Goal: Task Accomplishment & Management: Complete application form

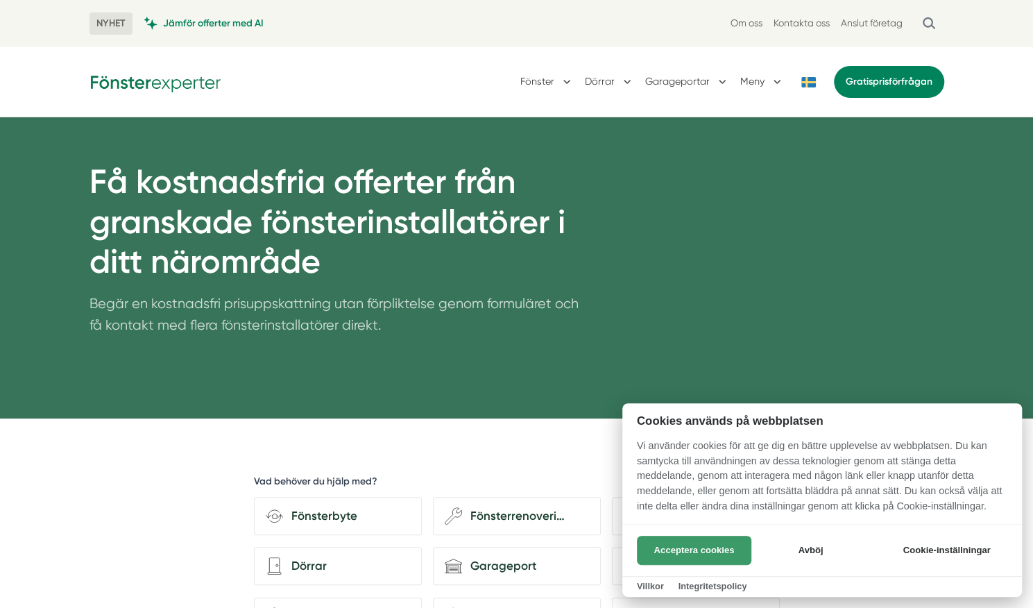
click at [687, 550] on button "Acceptera cookies" at bounding box center [694, 549] width 114 height 29
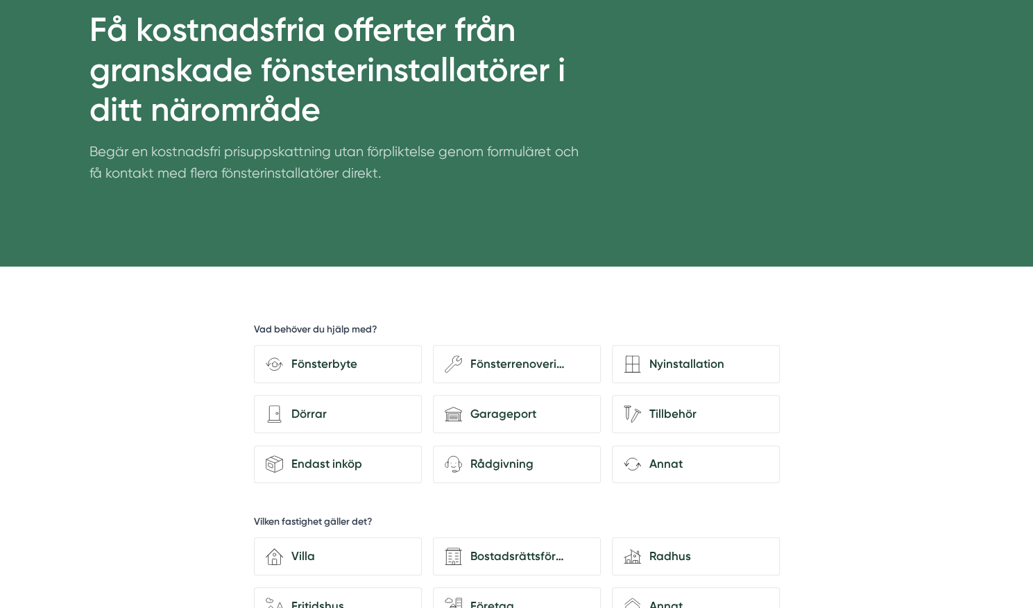
scroll to position [153, 0]
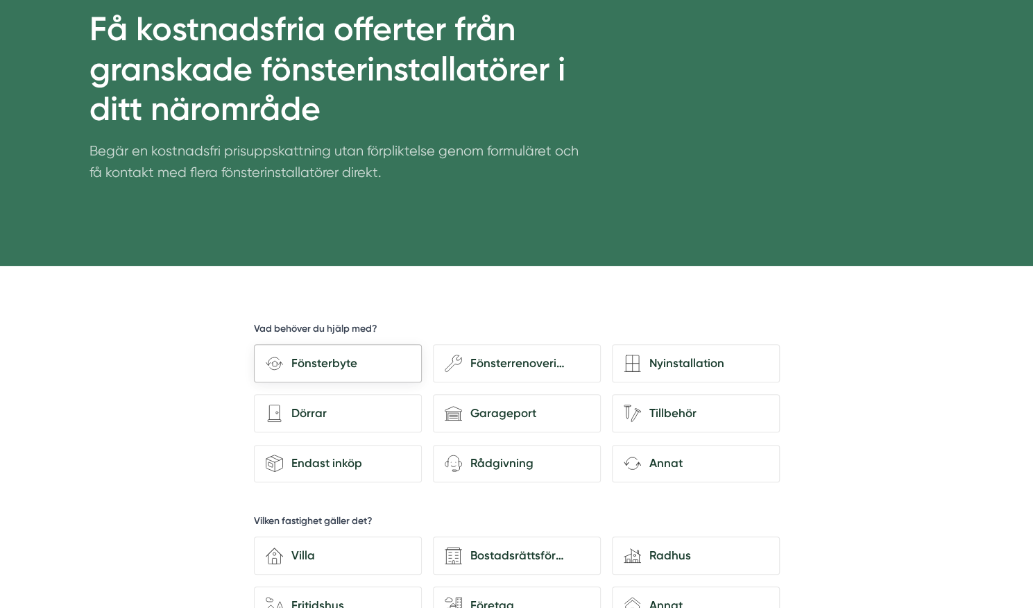
click at [315, 368] on div "Fönsterbyte" at bounding box center [346, 363] width 127 height 19
click at [0, 0] on input "Fönsterbyte" at bounding box center [0, 0] width 0 height 0
click at [290, 359] on div "Fönsterbyte" at bounding box center [346, 363] width 127 height 19
click at [0, 0] on input "Fönsterbyte" at bounding box center [0, 0] width 0 height 0
click at [290, 359] on div "Fönsterbyte" at bounding box center [346, 363] width 127 height 19
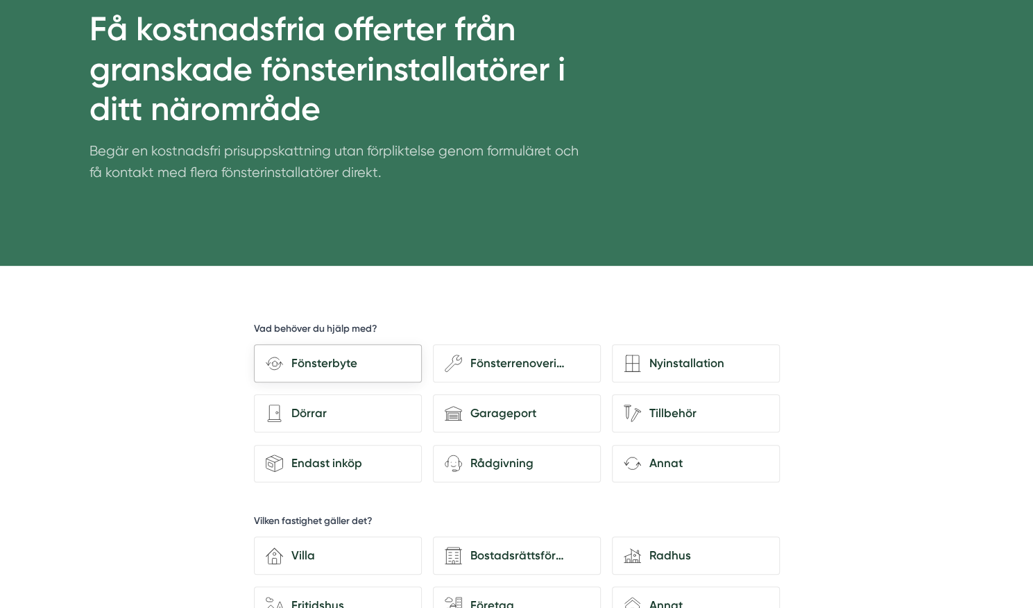
click at [0, 0] on input "Fönsterbyte" at bounding box center [0, 0] width 0 height 0
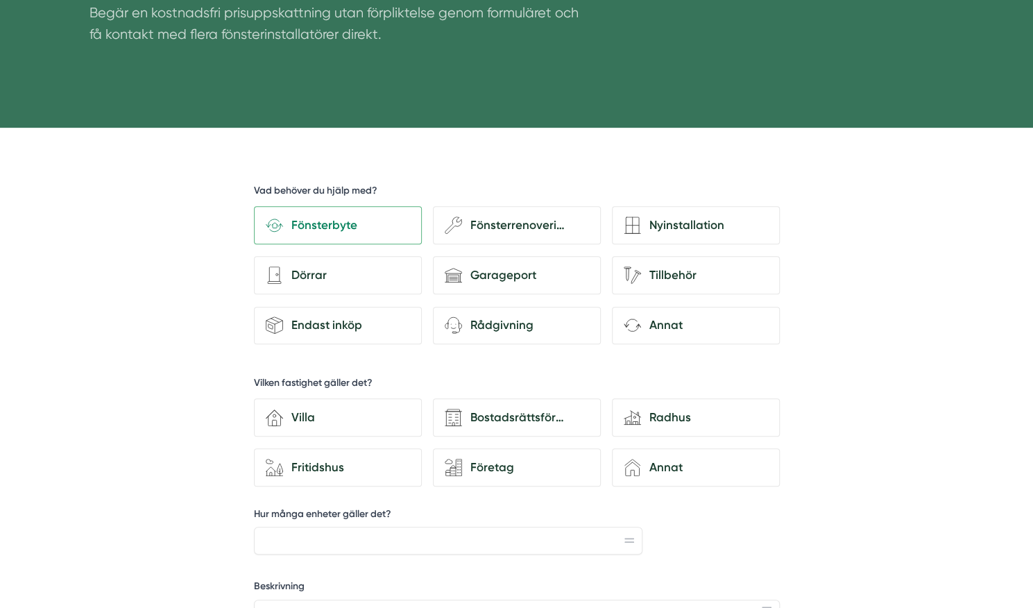
scroll to position [373, 0]
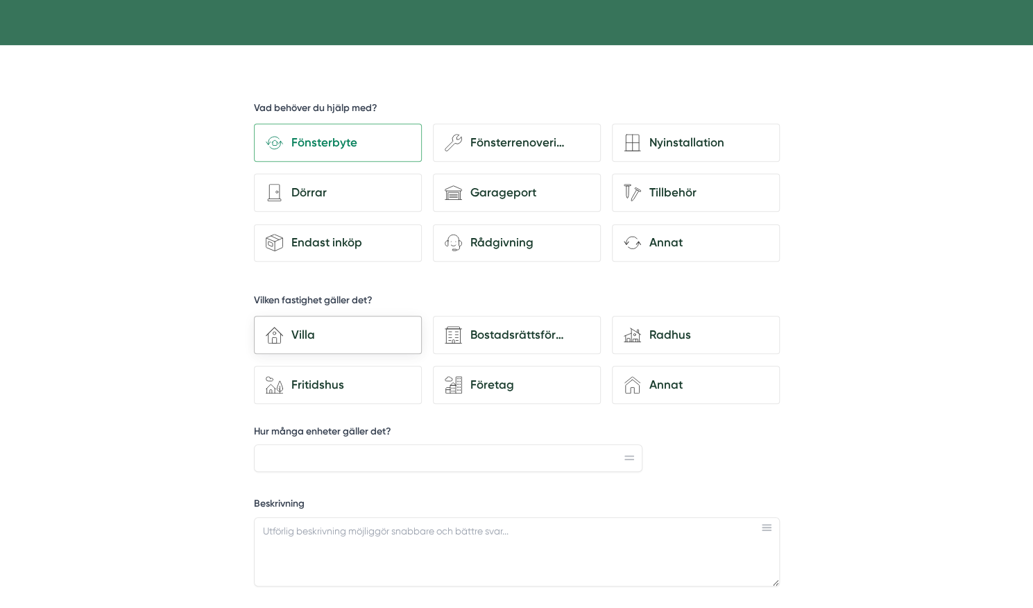
click at [318, 325] on div "Villa" at bounding box center [346, 334] width 127 height 19
click at [0, 0] on input "house-3 Villa" at bounding box center [0, 0] width 0 height 0
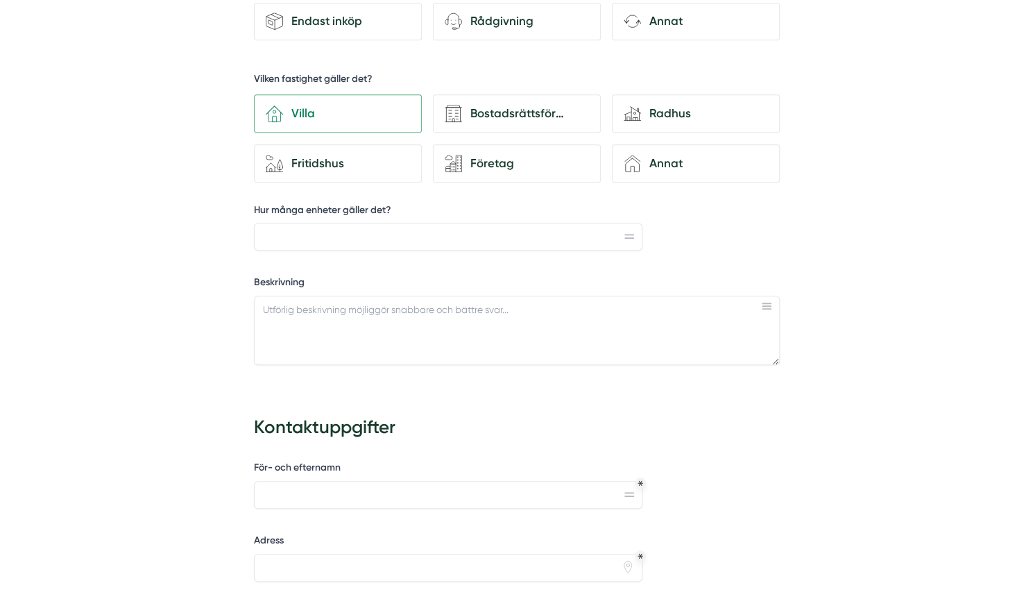
scroll to position [595, 0]
click at [300, 236] on input "Hur många enheter gäller det?" at bounding box center [448, 236] width 389 height 28
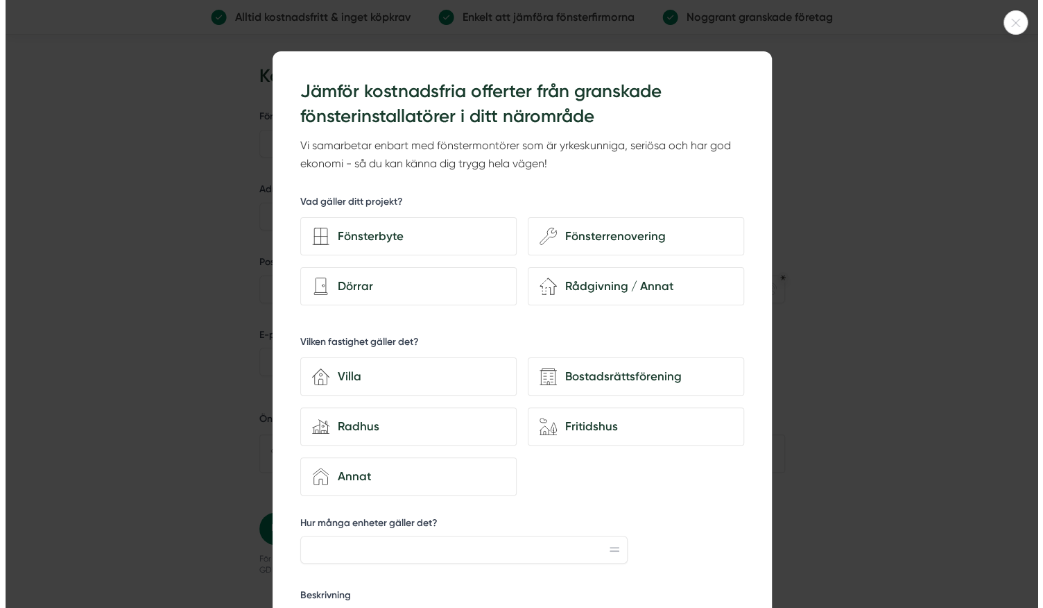
scroll to position [1174, 0]
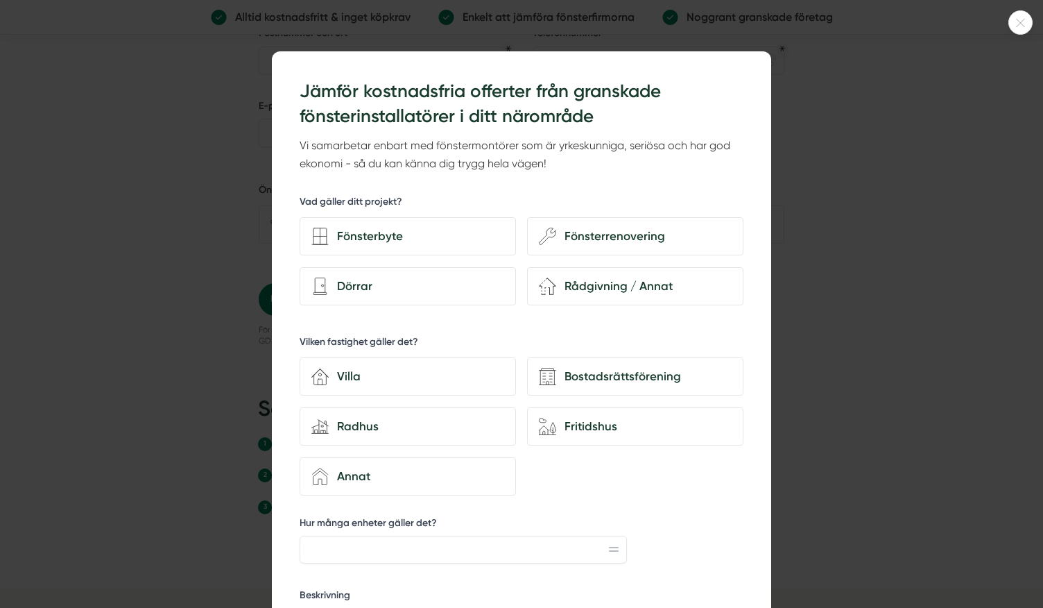
type input "11"
